Goal: Task Accomplishment & Management: Manage account settings

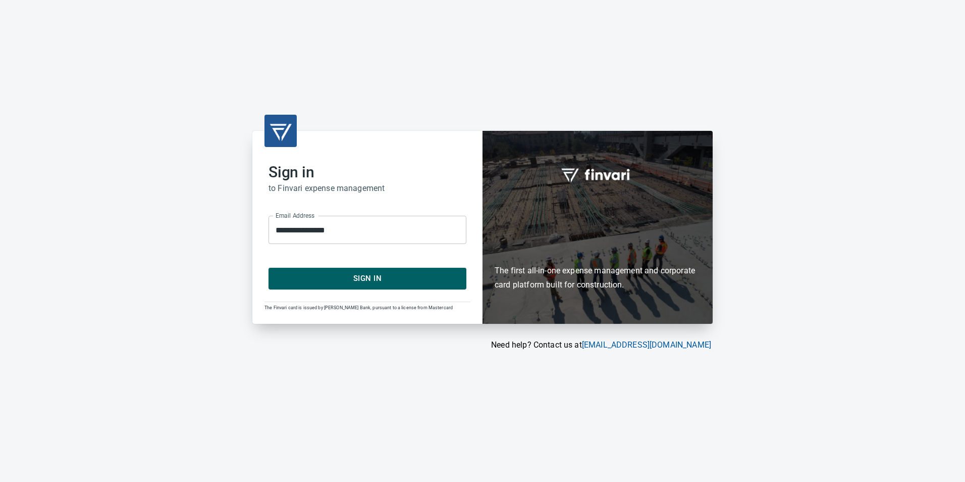
click at [366, 292] on div "**********" at bounding box center [367, 227] width 230 height 192
click at [367, 287] on button "Sign In" at bounding box center [368, 278] width 198 height 21
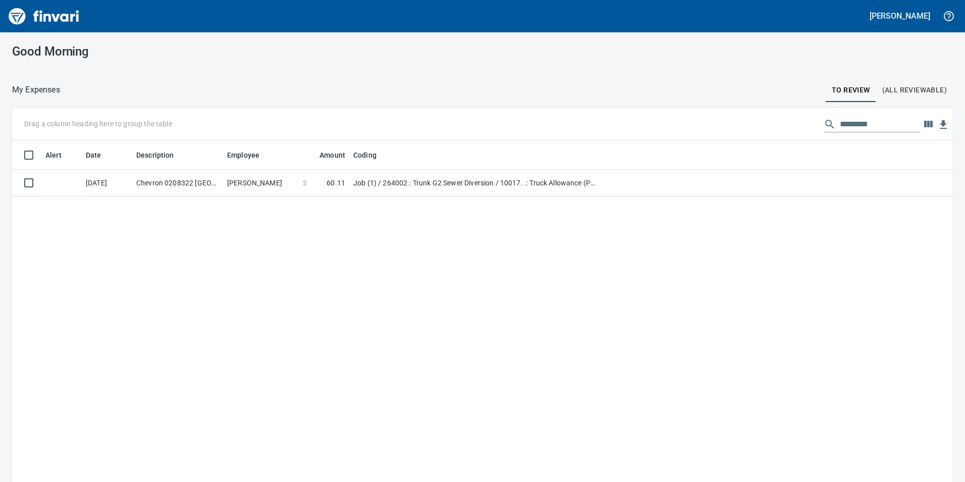
scroll to position [363, 926]
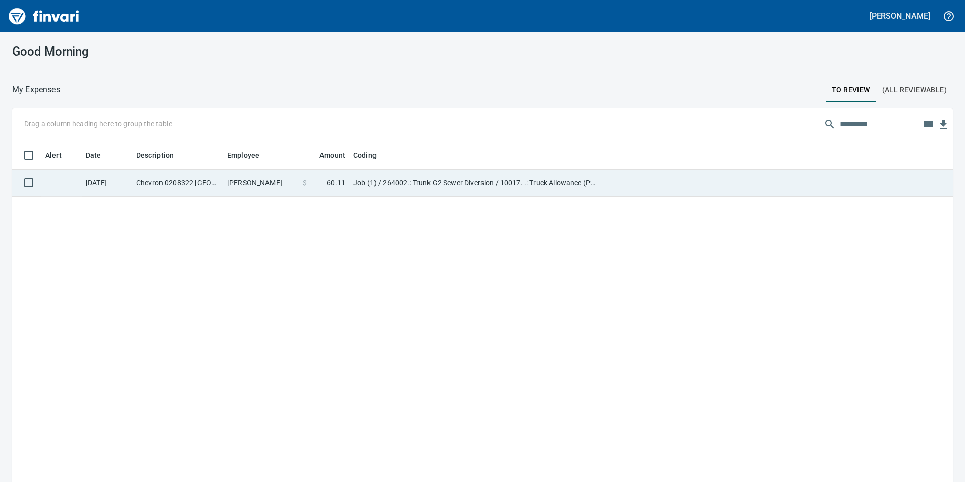
click at [263, 191] on td "Randy Odhiambo" at bounding box center [261, 183] width 76 height 27
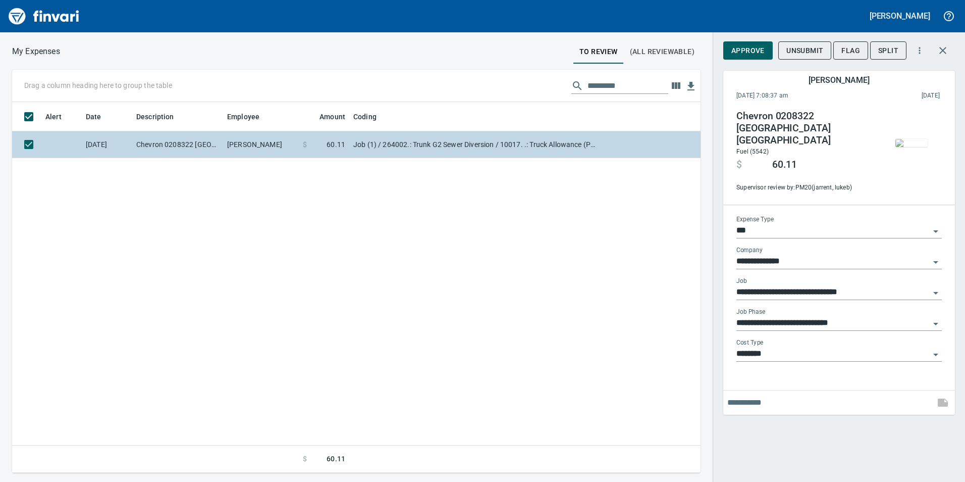
scroll to position [363, 681]
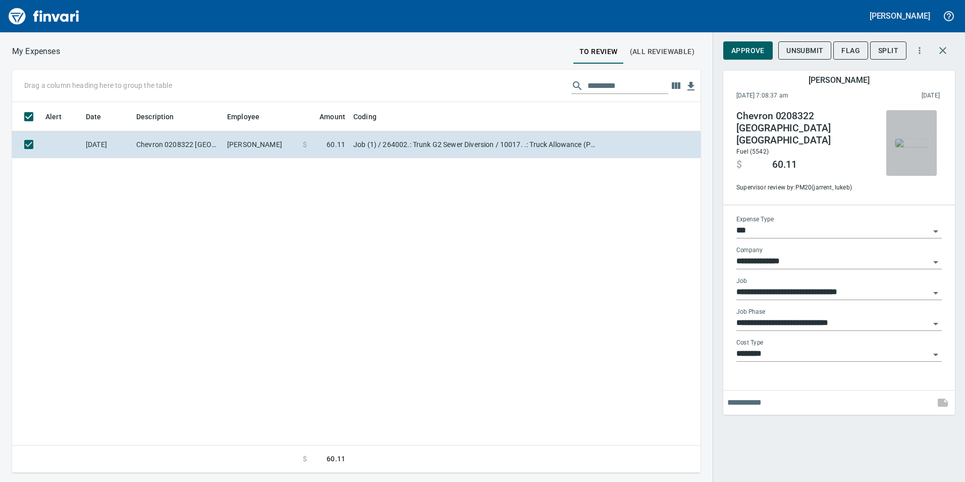
click at [914, 147] on img "button" at bounding box center [911, 143] width 32 height 8
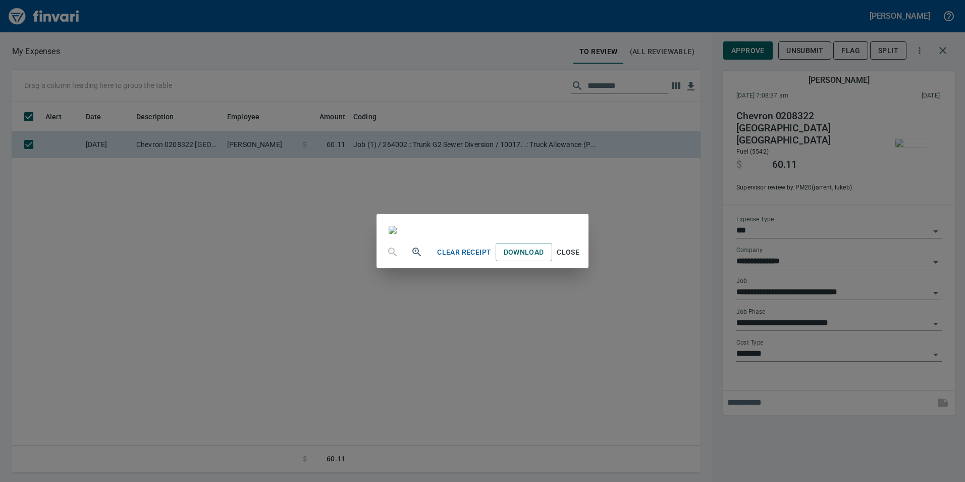
scroll to position [0, 0]
click at [580, 258] on span "Close" at bounding box center [568, 252] width 24 height 13
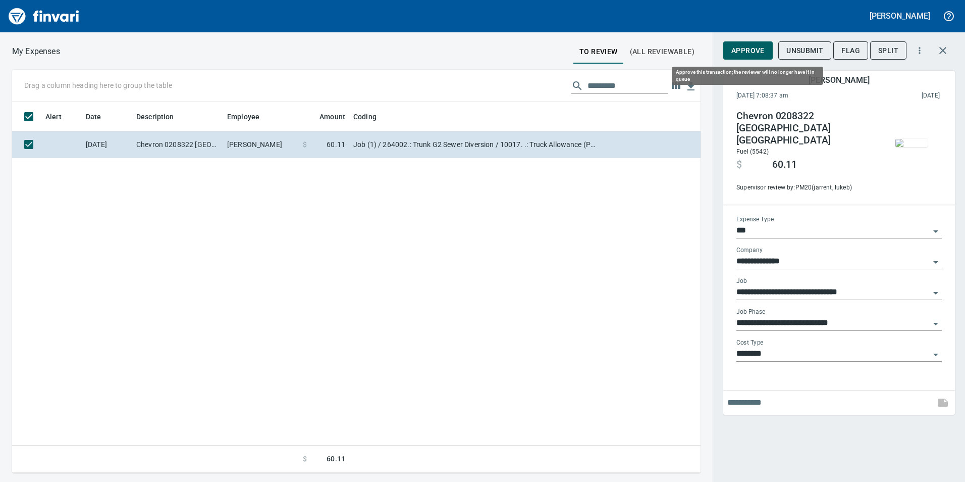
scroll to position [363, 681]
click at [744, 52] on span "Approve" at bounding box center [747, 50] width 33 height 13
